Goal: Navigation & Orientation: Find specific page/section

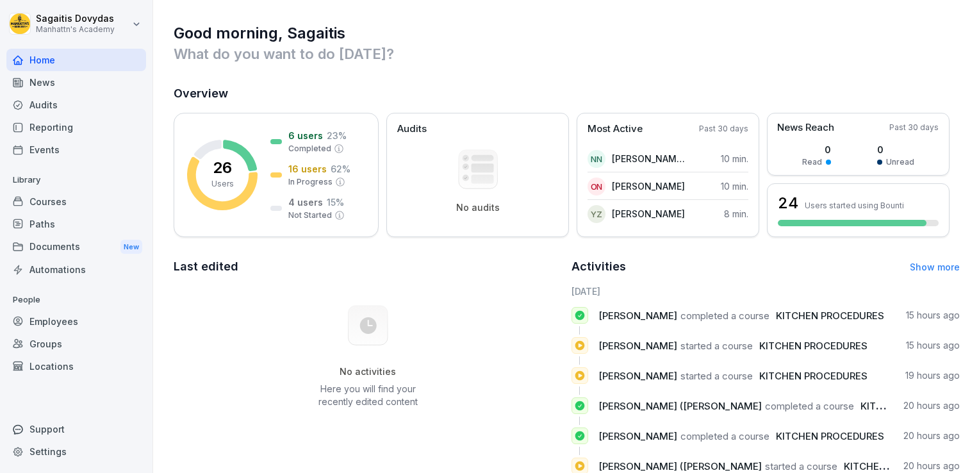
click at [61, 88] on div "News" at bounding box center [76, 82] width 140 height 22
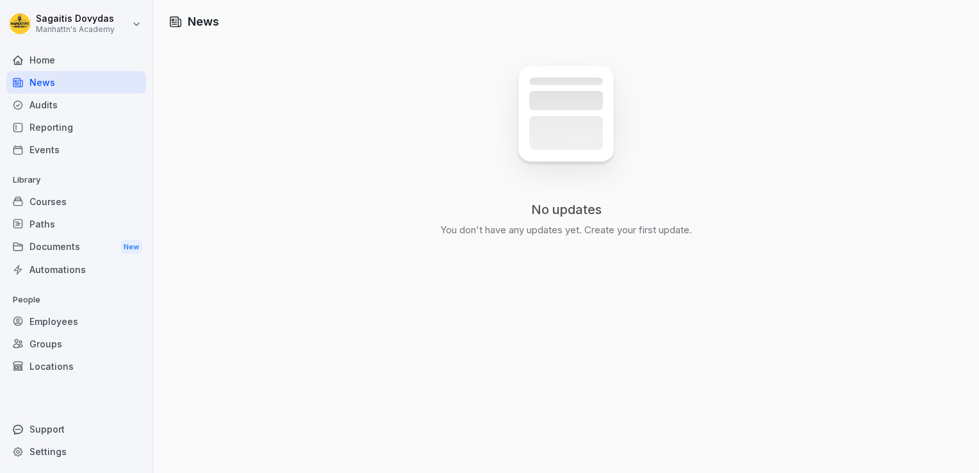
click at [61, 105] on div "Audits" at bounding box center [76, 105] width 140 height 22
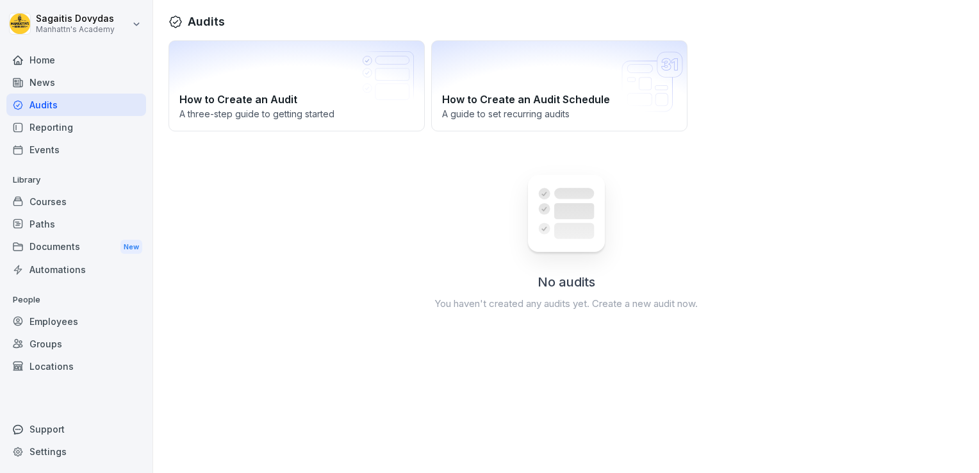
click at [61, 127] on div "Reporting" at bounding box center [76, 127] width 140 height 22
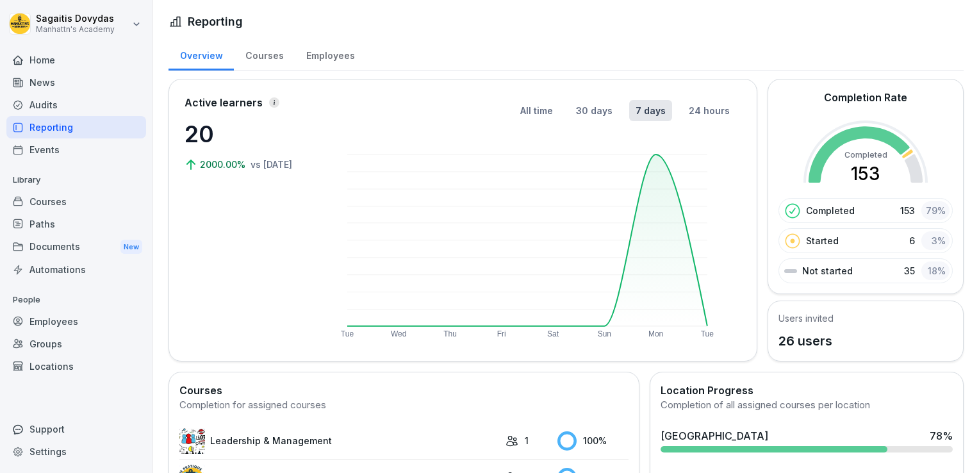
click at [58, 142] on div "Events" at bounding box center [76, 149] width 140 height 22
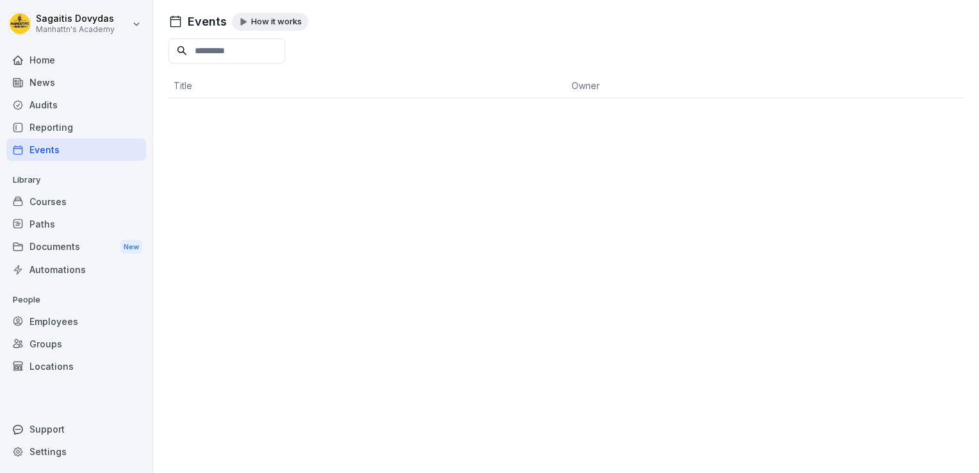
drag, startPoint x: 49, startPoint y: 188, endPoint x: 47, endPoint y: 203, distance: 14.9
click at [47, 203] on div "Library Courses Paths Documents New Automations" at bounding box center [76, 225] width 140 height 111
click at [47, 203] on div "Courses" at bounding box center [76, 201] width 140 height 22
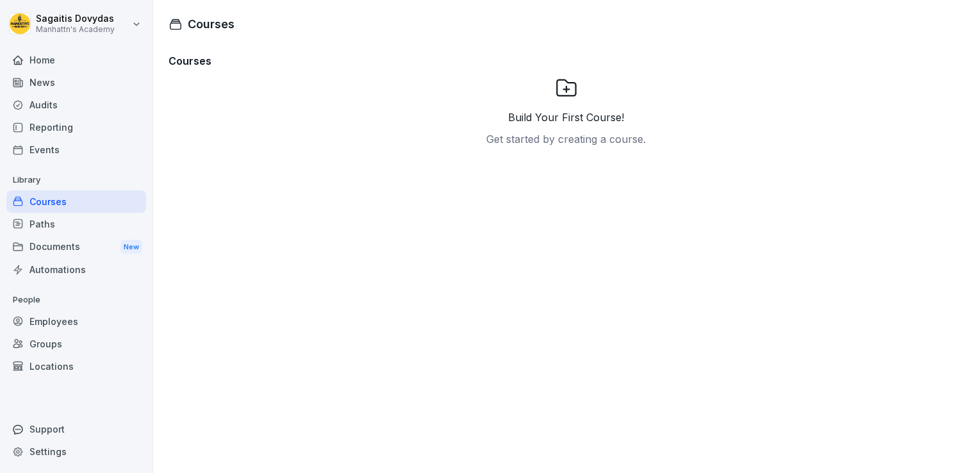
click at [54, 231] on div "Paths" at bounding box center [76, 224] width 140 height 22
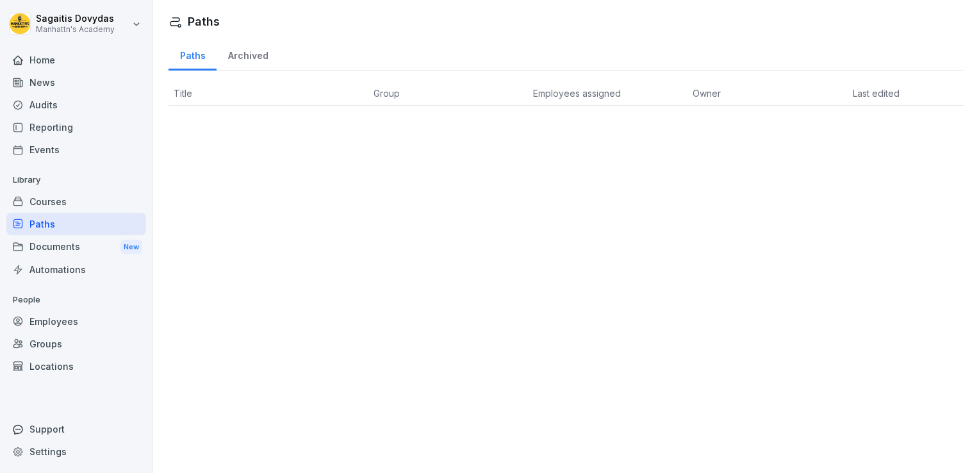
click at [54, 261] on div "Automations" at bounding box center [76, 269] width 140 height 22
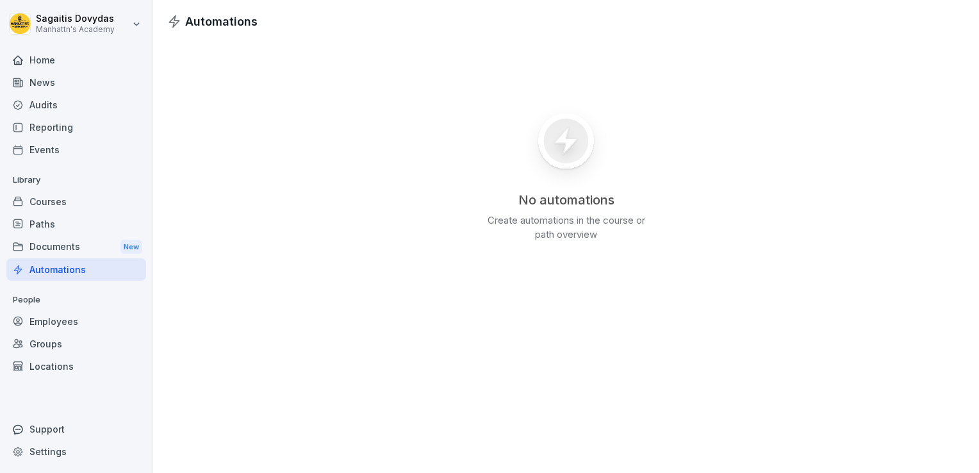
click at [46, 317] on div "Employees" at bounding box center [76, 321] width 140 height 22
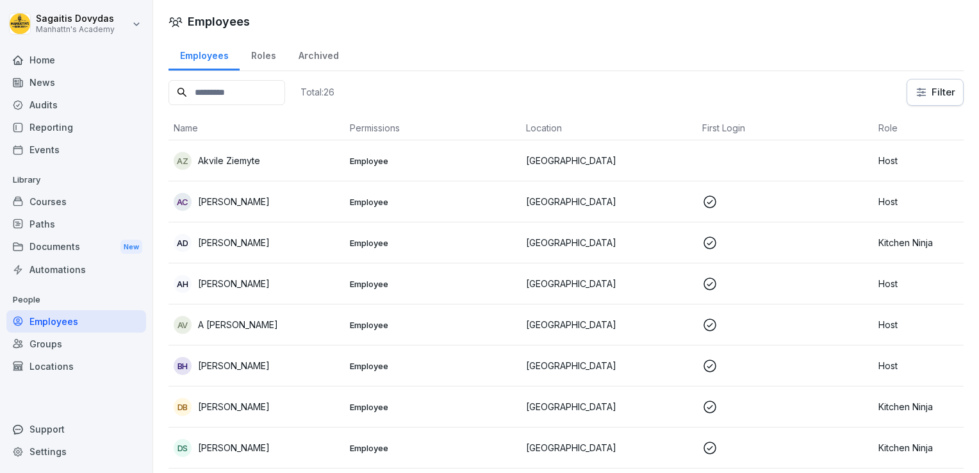
click at [116, 342] on div "Groups" at bounding box center [76, 343] width 140 height 22
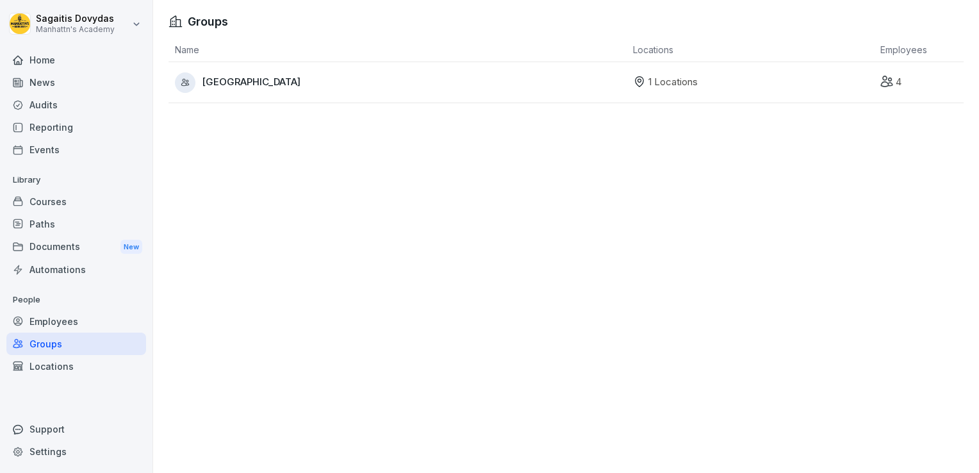
drag, startPoint x: 60, startPoint y: 323, endPoint x: 50, endPoint y: 319, distance: 10.6
click at [50, 319] on div "Employees" at bounding box center [76, 321] width 140 height 22
drag, startPoint x: 50, startPoint y: 319, endPoint x: 79, endPoint y: 322, distance: 28.9
click at [79, 322] on body "Sagaitis Dovydas Manhattn's Academy Home News Audits Reporting Events Library C…" at bounding box center [489, 236] width 979 height 473
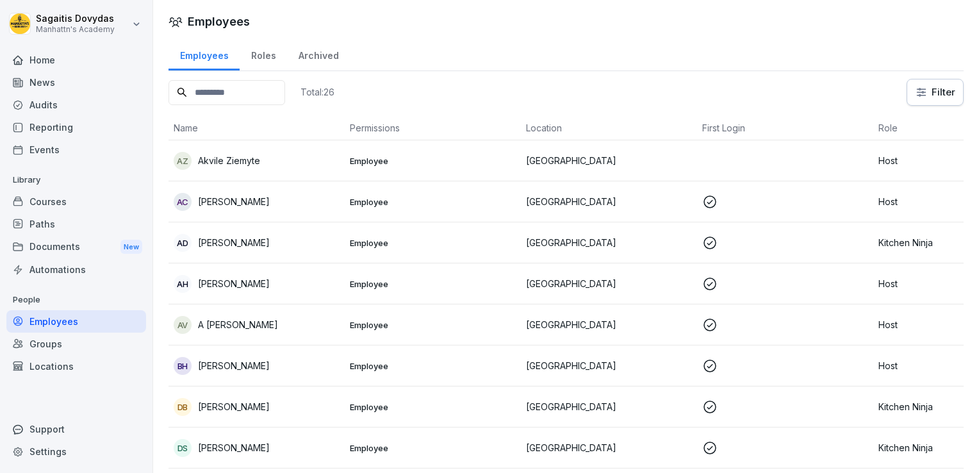
drag, startPoint x: 167, startPoint y: 40, endPoint x: 161, endPoint y: 45, distance: 7.7
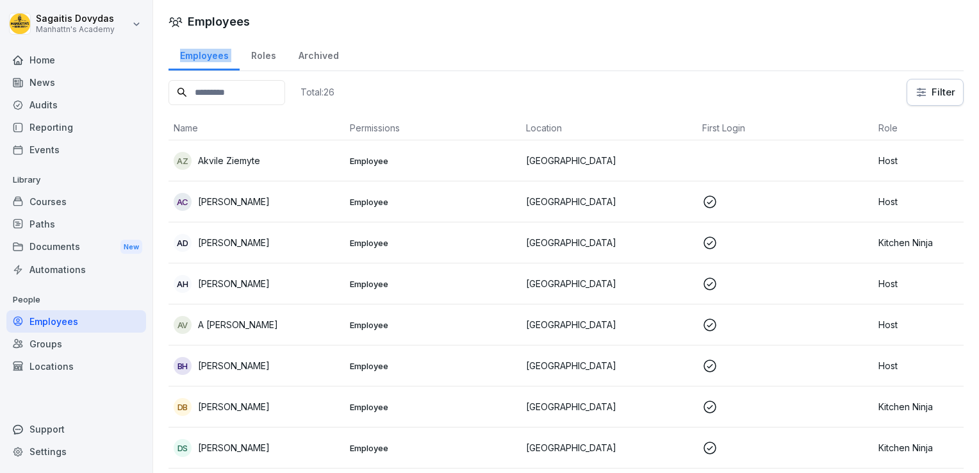
click at [228, 54] on div "Employees" at bounding box center [203, 54] width 71 height 33
click at [261, 58] on div "Roles" at bounding box center [263, 54] width 47 height 33
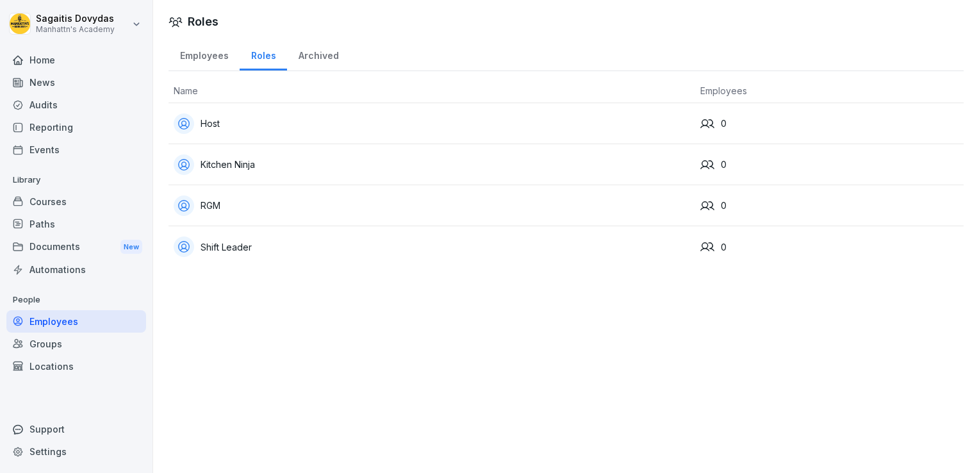
click at [368, 24] on div at bounding box center [594, 21] width 740 height 17
click at [202, 56] on div "Employees" at bounding box center [203, 54] width 71 height 33
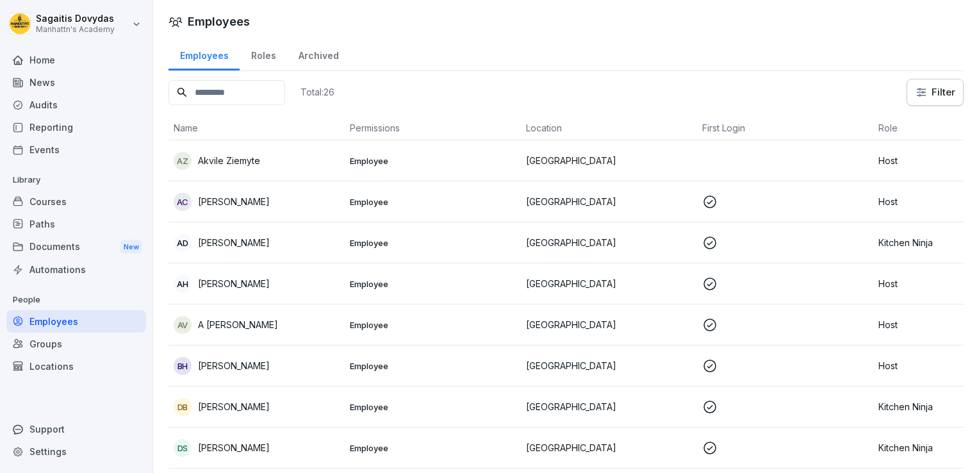
click at [259, 55] on div "Roles" at bounding box center [263, 54] width 47 height 33
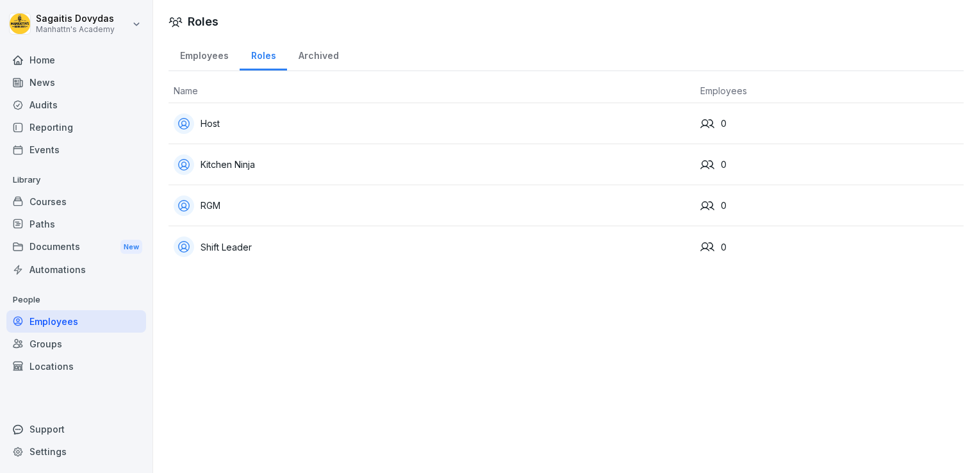
click at [211, 58] on div "Employees" at bounding box center [203, 54] width 71 height 33
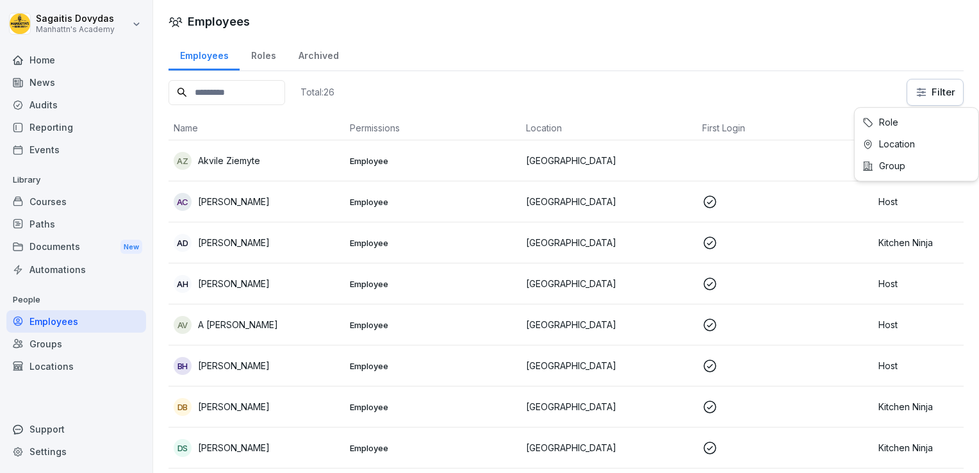
click at [920, 96] on html "Sagaitis Dovydas Manhattn's Academy Home News Audits Reporting Events Library C…" at bounding box center [489, 236] width 979 height 473
click at [47, 345] on div "Groups" at bounding box center [76, 343] width 140 height 22
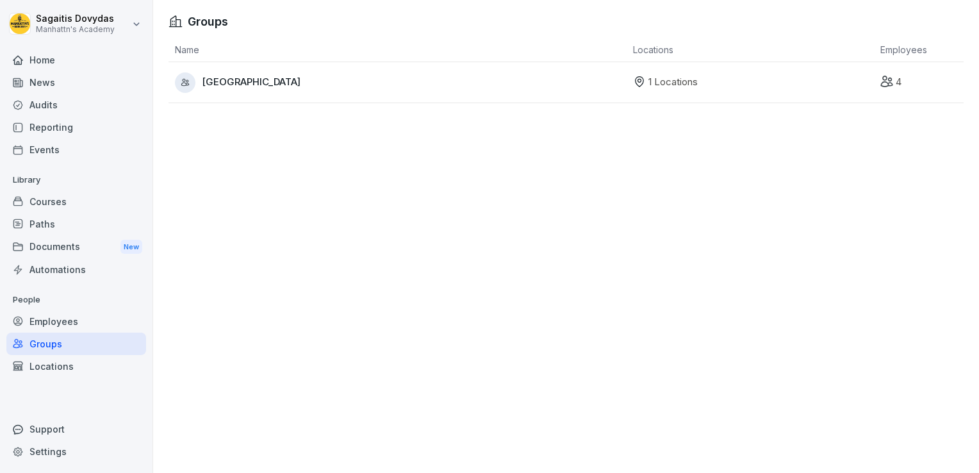
click at [49, 373] on div "Locations" at bounding box center [76, 366] width 140 height 22
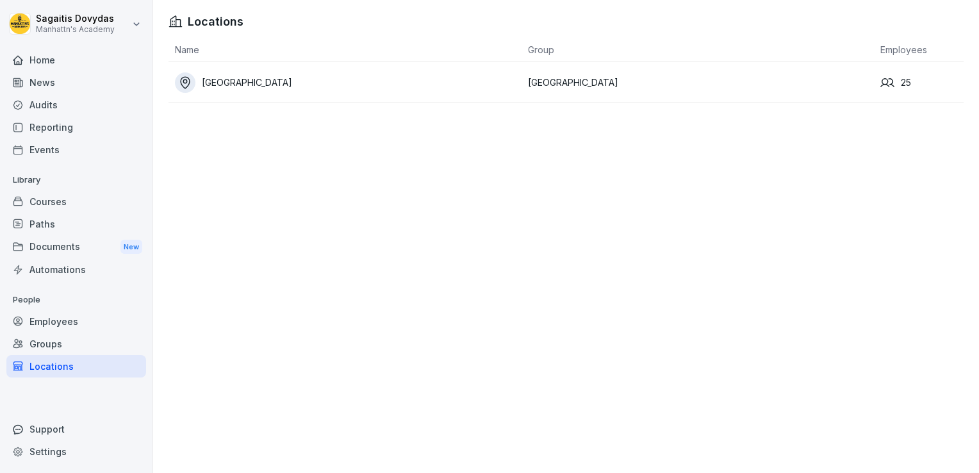
click at [229, 83] on div "[GEOGRAPHIC_DATA]" at bounding box center [348, 82] width 347 height 20
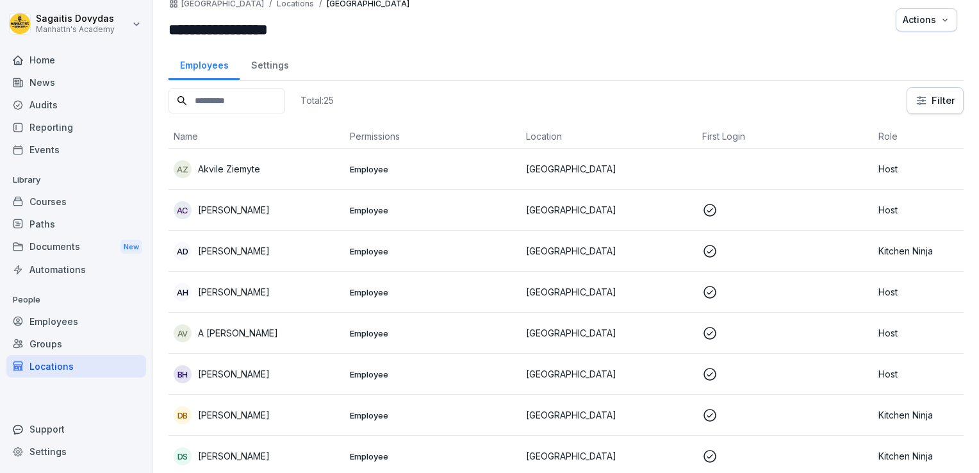
scroll to position [15, 0]
click at [266, 62] on div "Settings" at bounding box center [270, 63] width 60 height 33
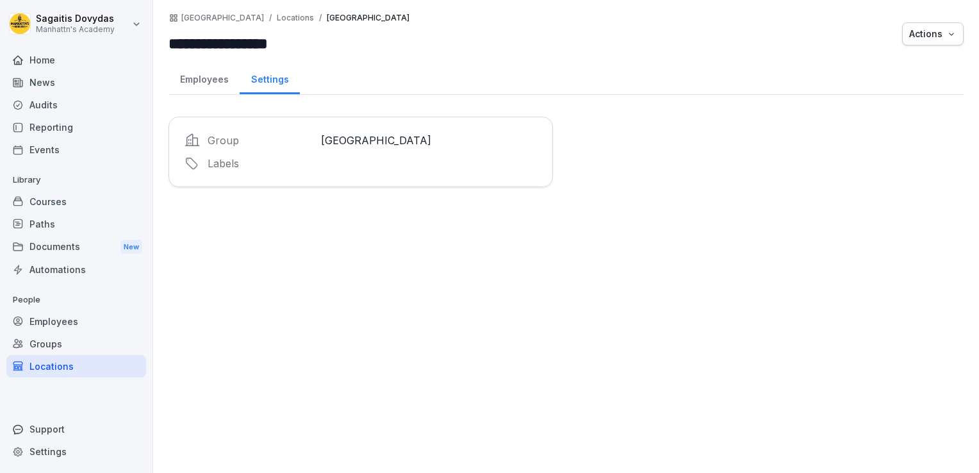
click at [208, 85] on div "Employees" at bounding box center [203, 77] width 71 height 33
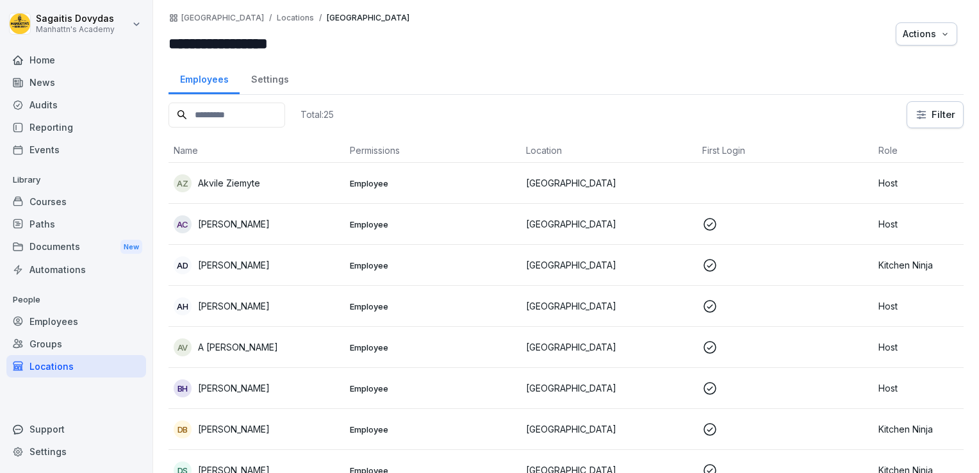
click at [219, 232] on td "AC Andrej Chamula" at bounding box center [256, 224] width 176 height 41
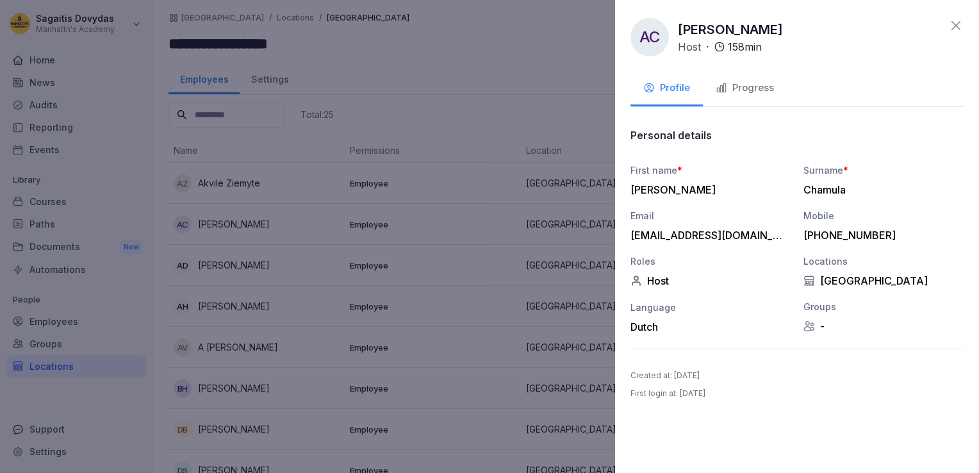
click at [751, 91] on div "Progress" at bounding box center [744, 88] width 58 height 15
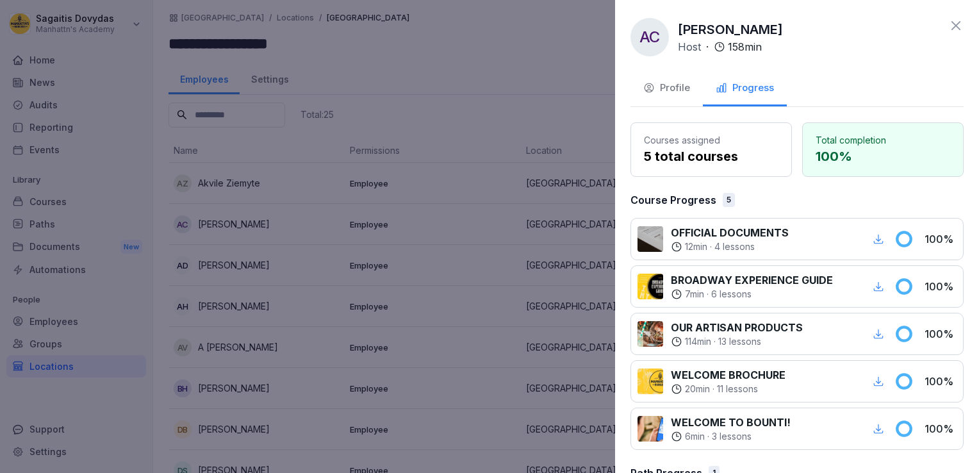
click at [950, 28] on icon at bounding box center [955, 25] width 15 height 15
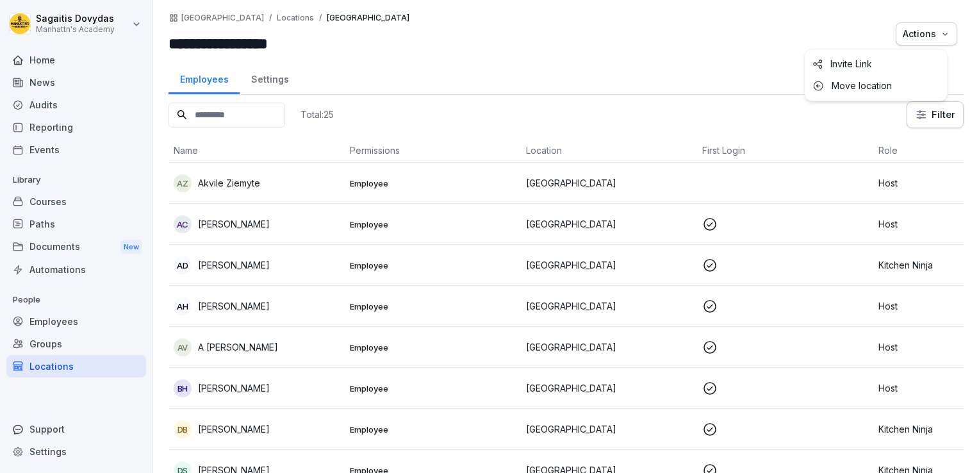
click at [911, 33] on div "Actions" at bounding box center [925, 34] width 47 height 14
click at [687, 81] on html "**********" at bounding box center [489, 236] width 979 height 473
click at [46, 457] on div "Settings" at bounding box center [76, 451] width 140 height 22
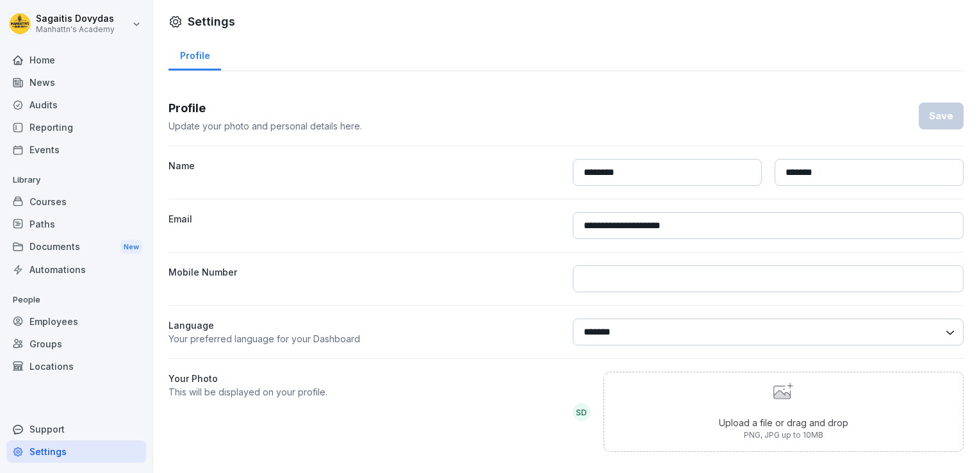
click at [43, 90] on div "News" at bounding box center [76, 82] width 140 height 22
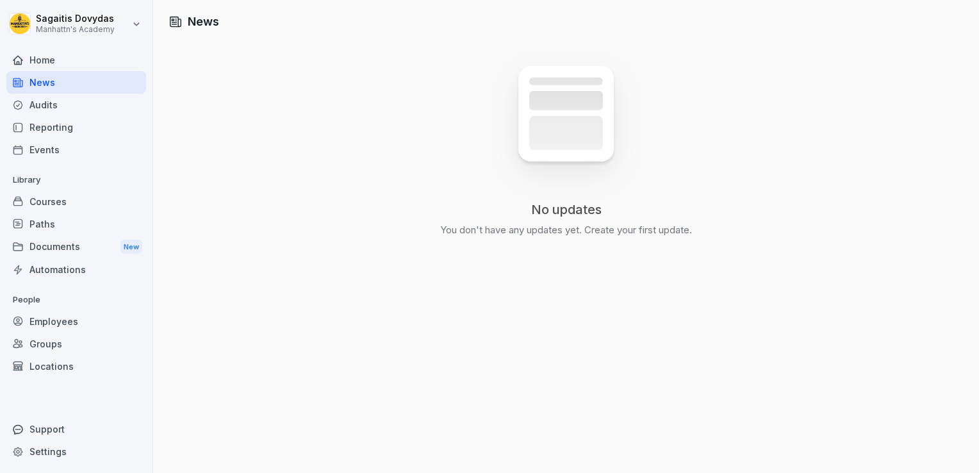
click at [35, 58] on div "Home" at bounding box center [76, 60] width 140 height 22
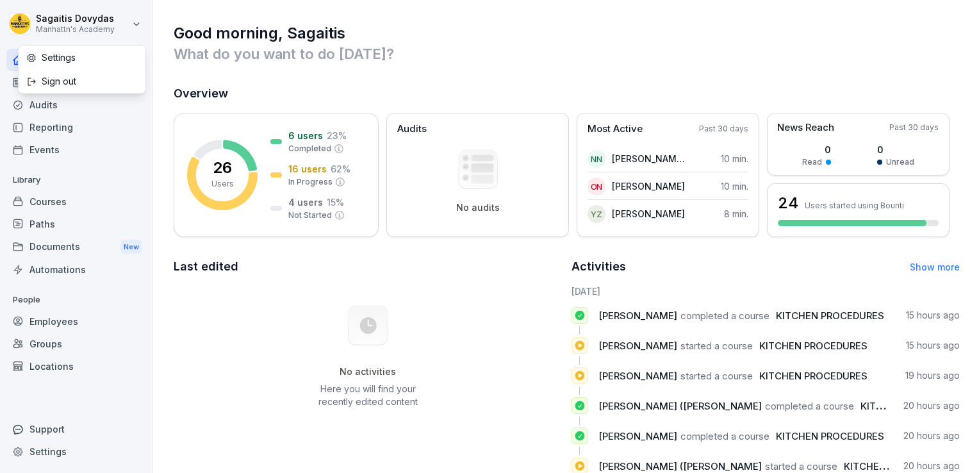
click at [72, 29] on html "[PERSON_NAME] Manhattn's Academy Home News Audits Reporting Events Library Cour…" at bounding box center [489, 236] width 979 height 473
click at [52, 70] on div "Sign out" at bounding box center [82, 81] width 127 height 24
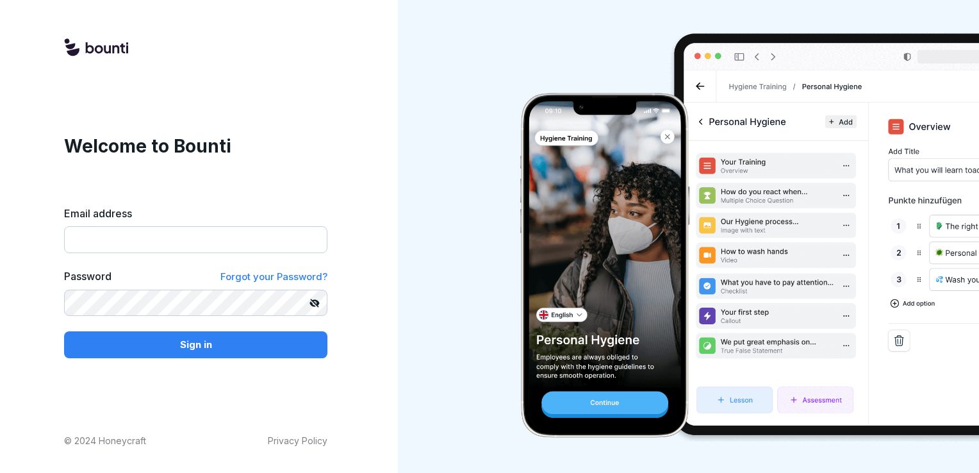
type input "**********"
click at [165, 355] on button "Sign in" at bounding box center [195, 344] width 263 height 27
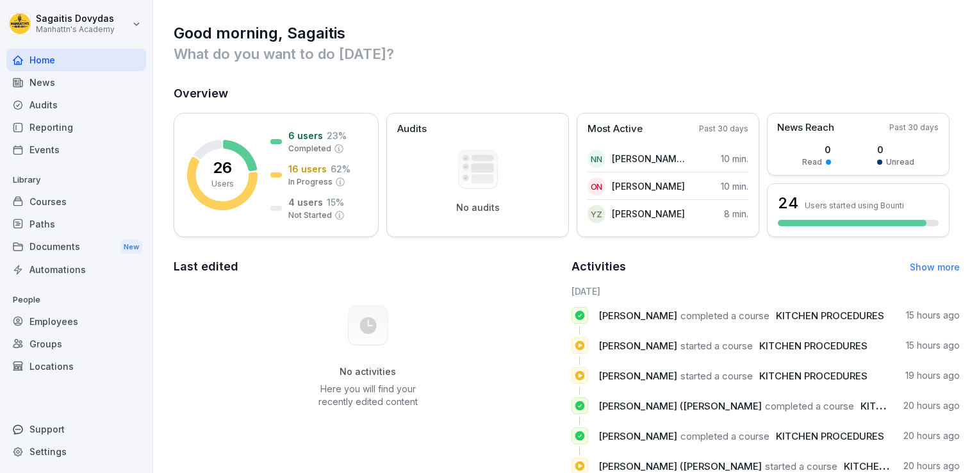
click at [63, 9] on html "[PERSON_NAME] Manhattn's Academy Home News Audits Reporting Events Library Cour…" at bounding box center [489, 236] width 979 height 473
click at [41, 59] on div "Settings" at bounding box center [82, 57] width 127 height 24
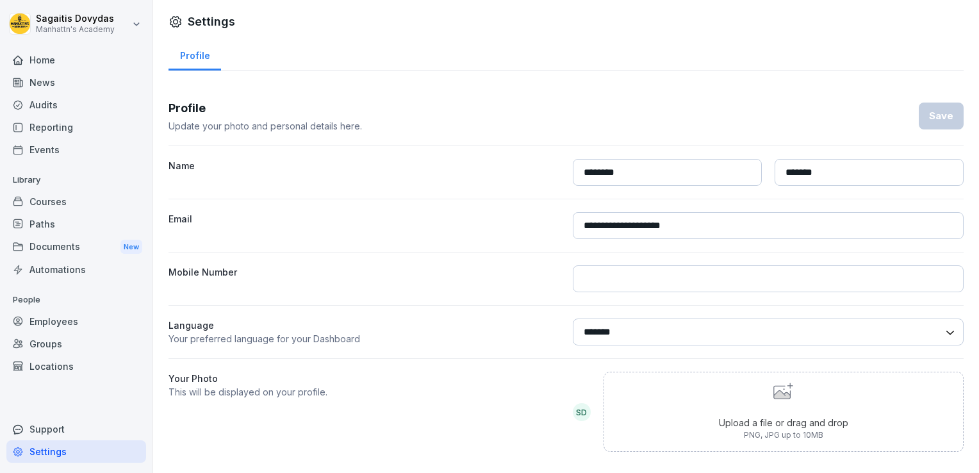
click at [67, 81] on div "News" at bounding box center [76, 82] width 140 height 22
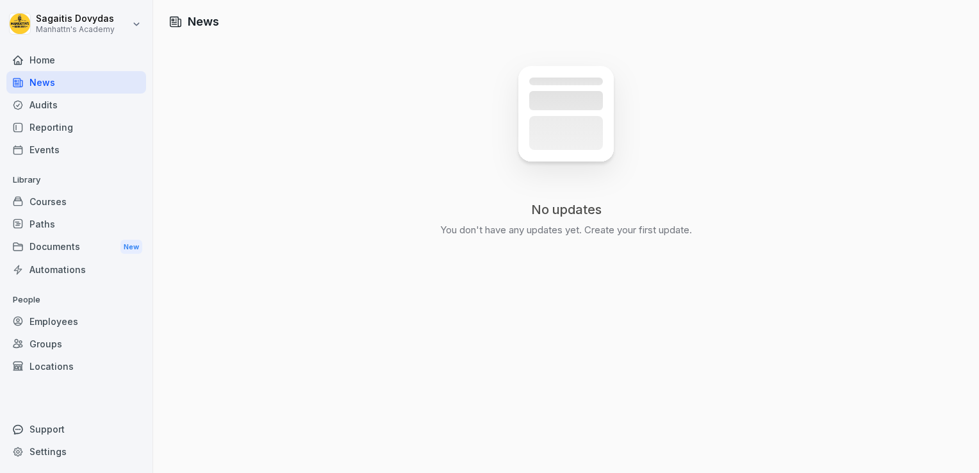
click at [67, 81] on div "News" at bounding box center [76, 82] width 140 height 22
click at [42, 115] on div "Audits" at bounding box center [76, 105] width 140 height 22
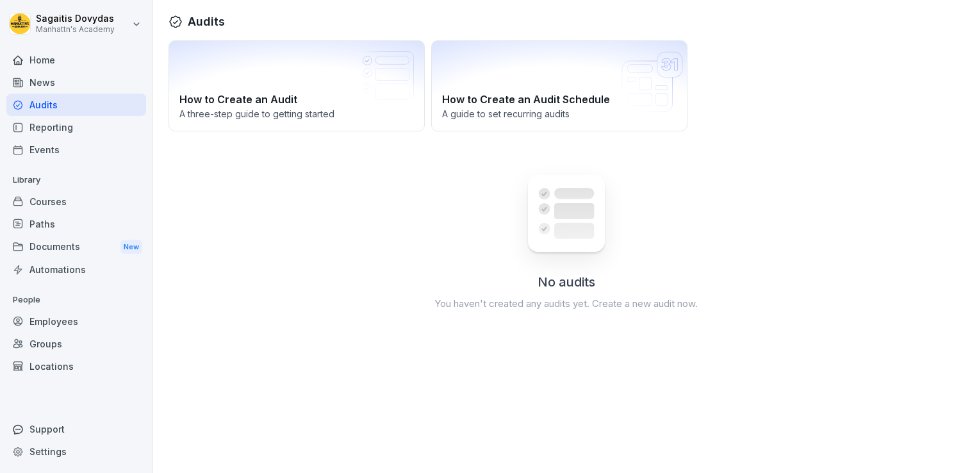
click at [46, 128] on div "Reporting" at bounding box center [76, 127] width 140 height 22
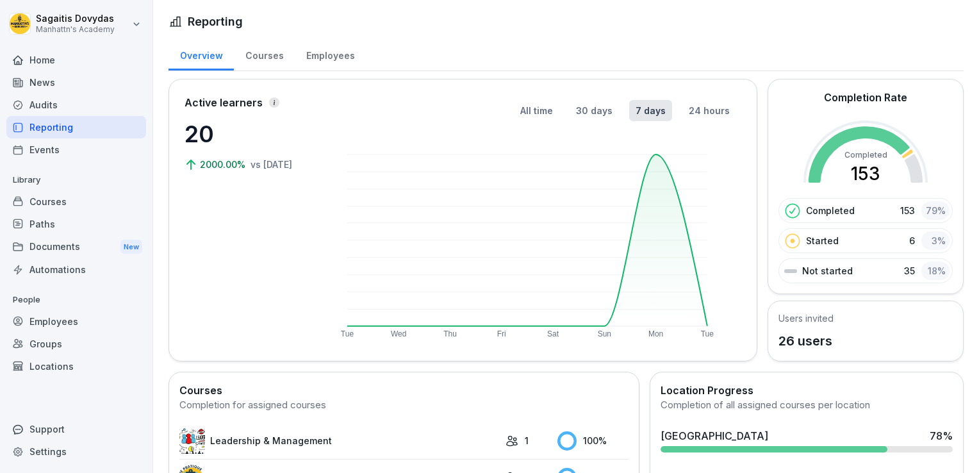
click at [45, 147] on div "Events" at bounding box center [76, 149] width 140 height 22
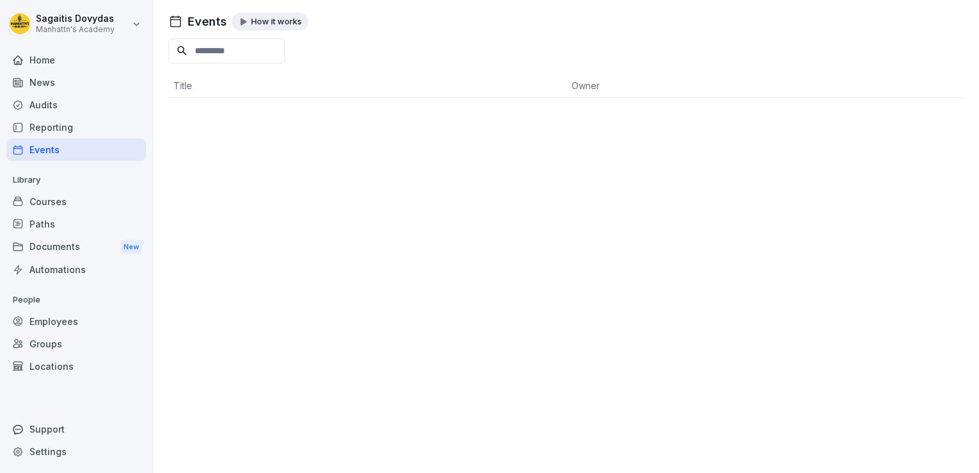
click at [56, 129] on div "Reporting" at bounding box center [76, 127] width 140 height 22
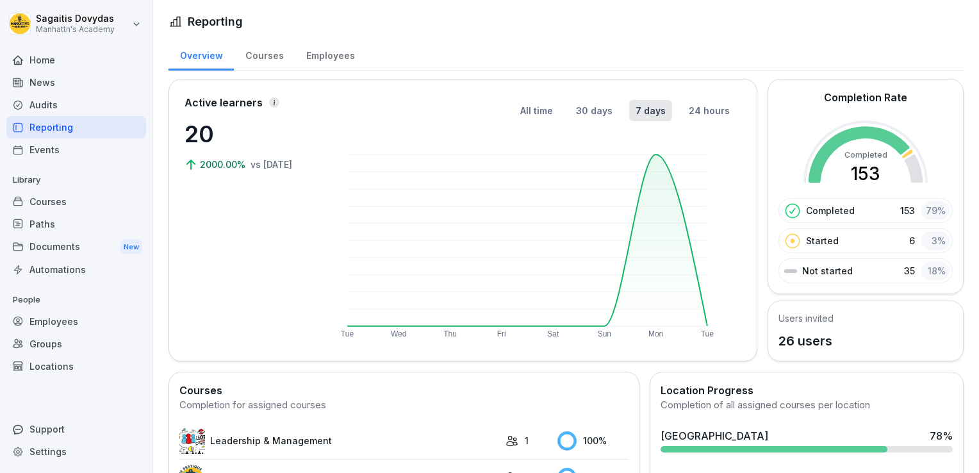
click at [260, 56] on div "Courses" at bounding box center [264, 54] width 61 height 33
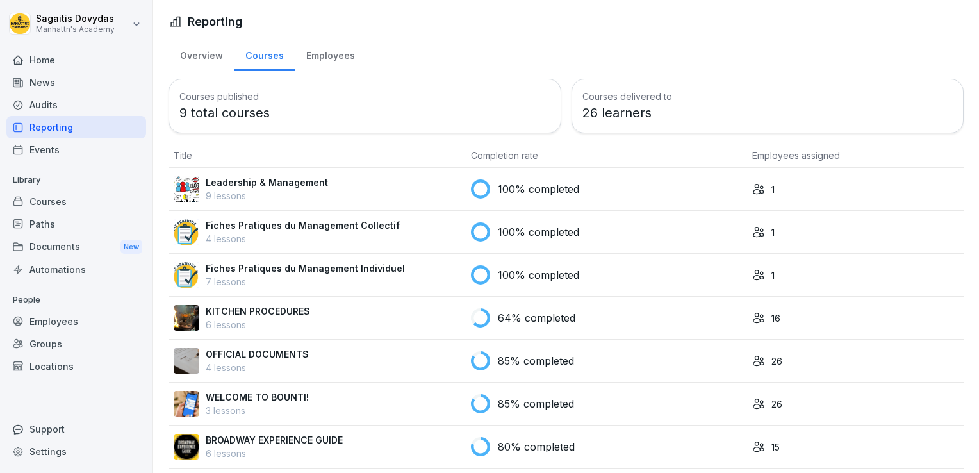
click at [316, 58] on div "Employees" at bounding box center [330, 54] width 71 height 33
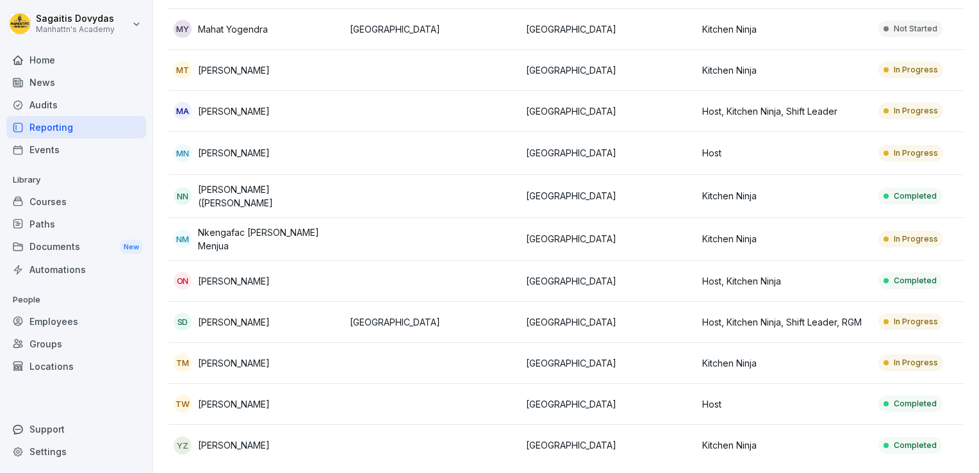
click at [472, 315] on p "[GEOGRAPHIC_DATA]" at bounding box center [433, 321] width 166 height 13
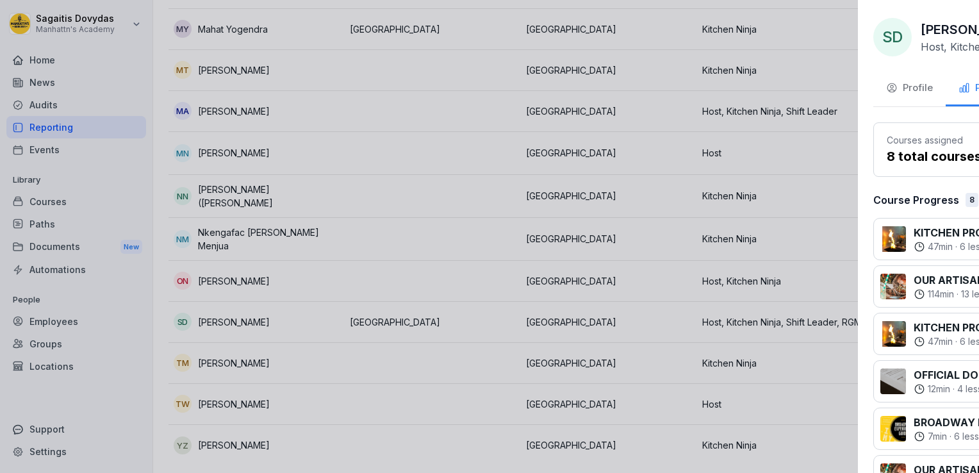
click at [468, 197] on div at bounding box center [489, 236] width 979 height 473
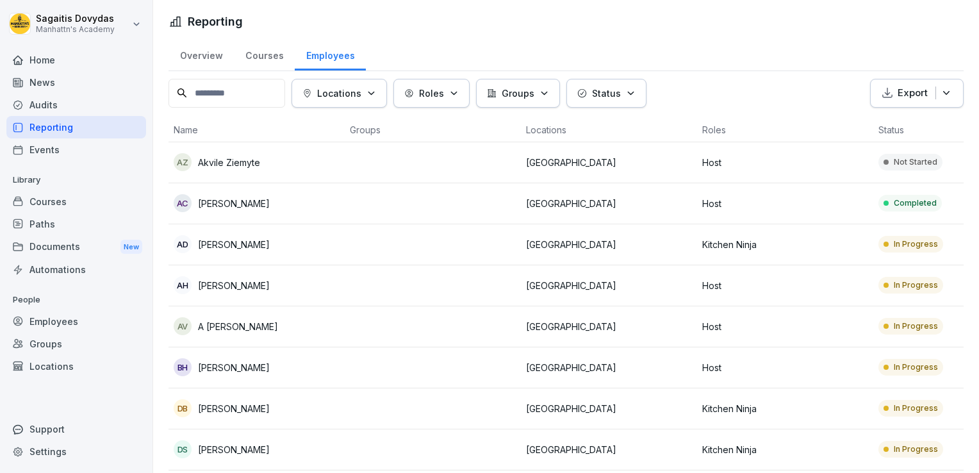
click at [52, 66] on div "Home" at bounding box center [76, 60] width 140 height 22
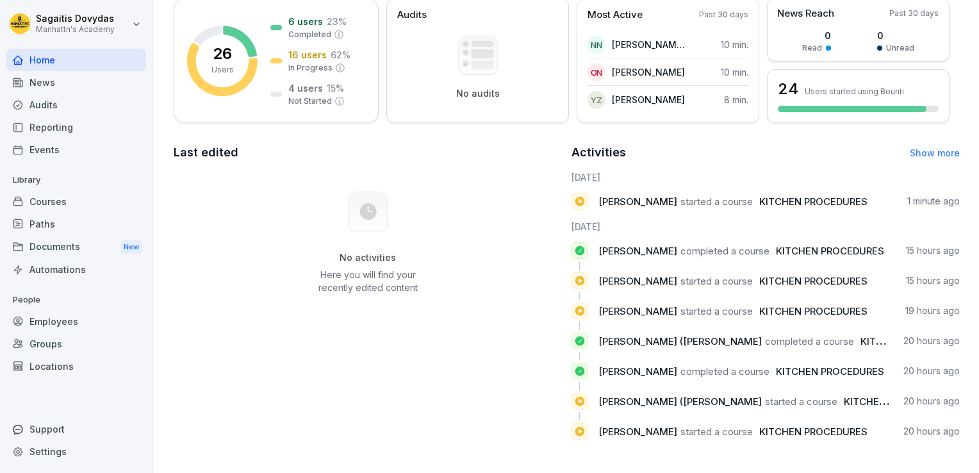
scroll to position [123, 0]
